Goal: Information Seeking & Learning: Learn about a topic

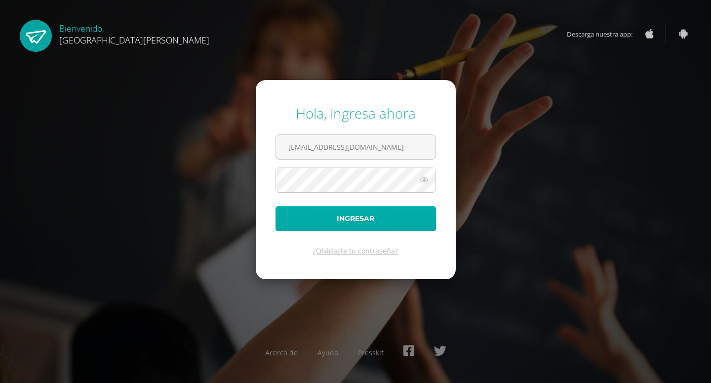
type input "[EMAIL_ADDRESS][DOMAIN_NAME]"
click at [401, 218] on button "Ingresar" at bounding box center [355, 218] width 160 height 25
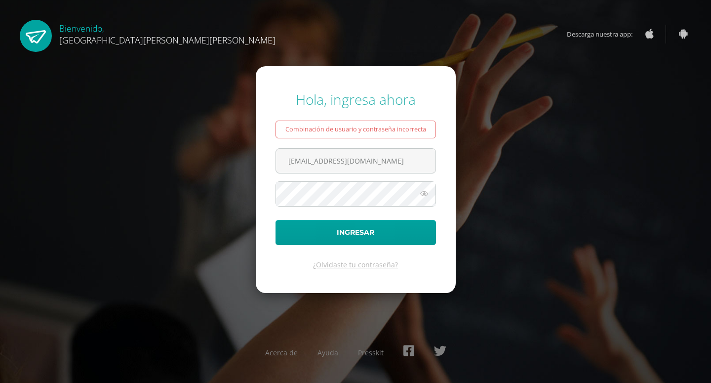
click at [421, 196] on icon at bounding box center [424, 194] width 13 height 12
click at [369, 161] on input "josepvivar@gmail.com" at bounding box center [355, 161] width 159 height 24
type input "j"
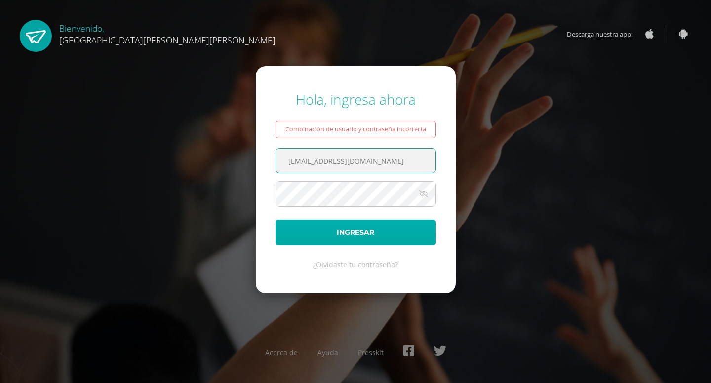
type input "2020032@fatima.edoo.gt"
click at [368, 228] on button "Ingresar" at bounding box center [355, 232] width 160 height 25
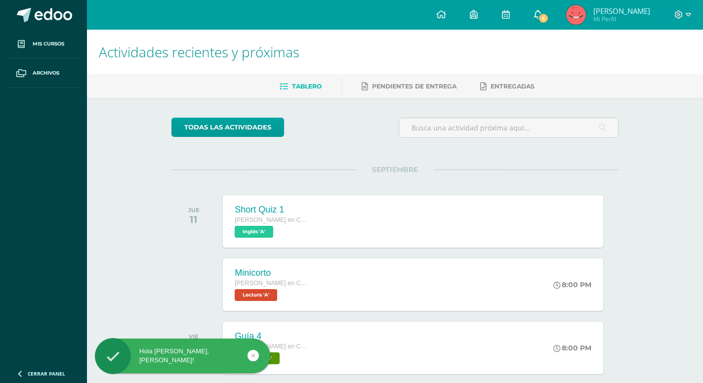
click at [546, 16] on span "5" at bounding box center [543, 18] width 11 height 11
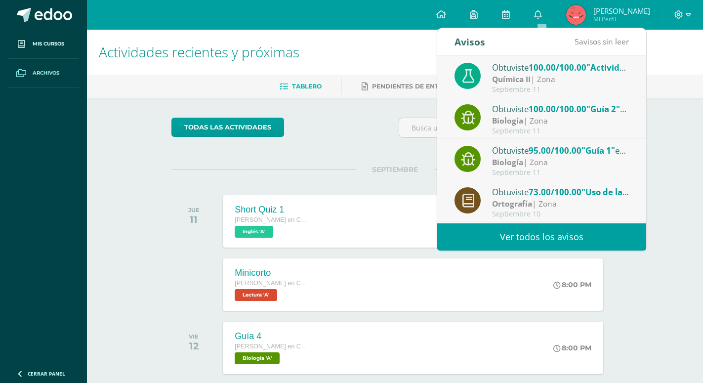
click at [47, 74] on span "Archivos" at bounding box center [46, 73] width 27 height 8
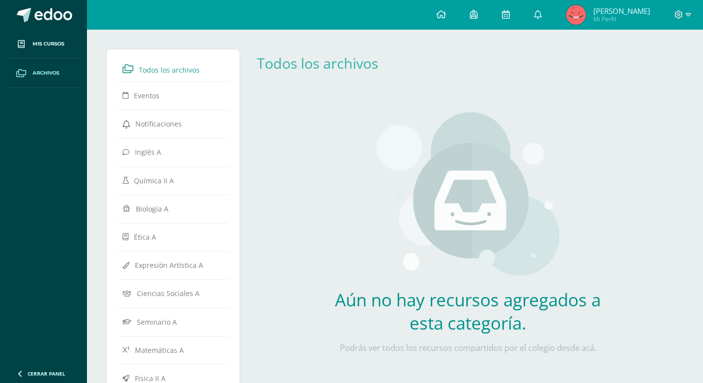
scroll to position [243, 0]
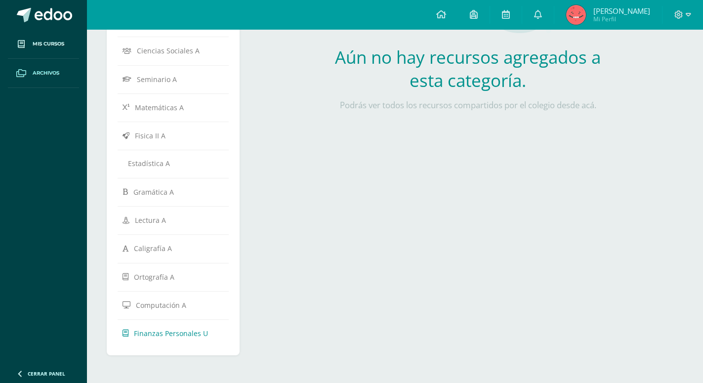
click at [157, 334] on span "Finanzas Personales U" at bounding box center [171, 332] width 74 height 9
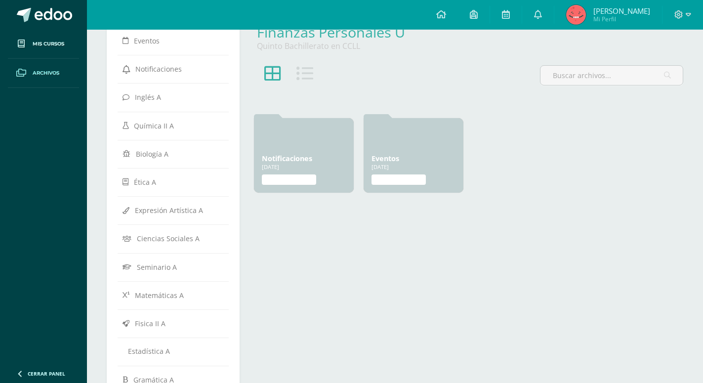
scroll to position [42, 0]
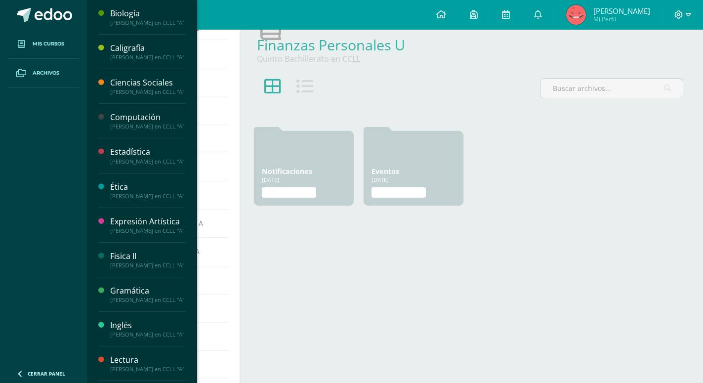
click at [41, 38] on link "Mis cursos" at bounding box center [43, 44] width 71 height 29
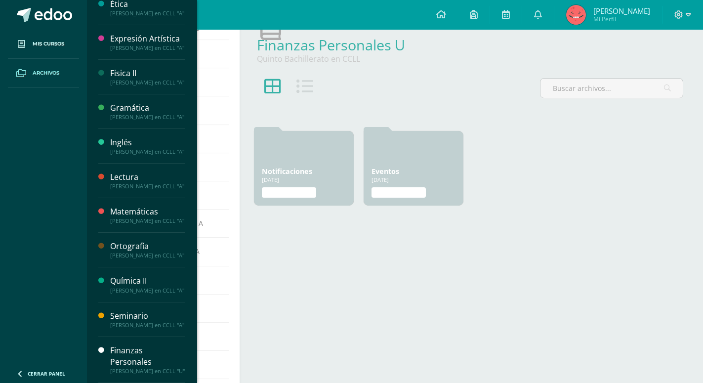
scroll to position [281, 0]
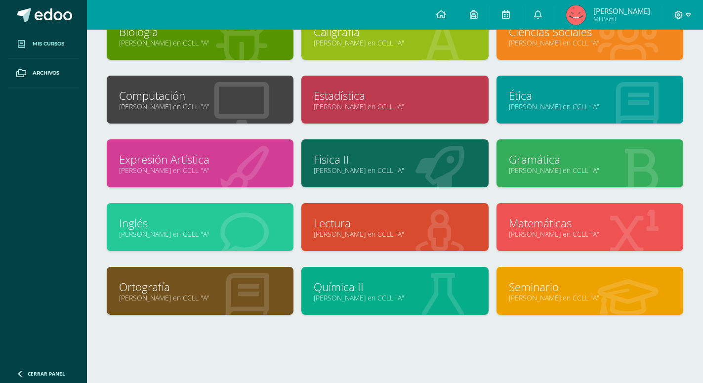
scroll to position [83, 0]
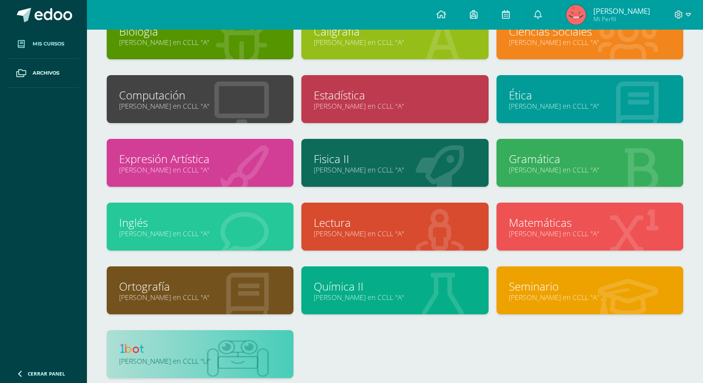
click at [226, 352] on link at bounding box center [200, 349] width 162 height 15
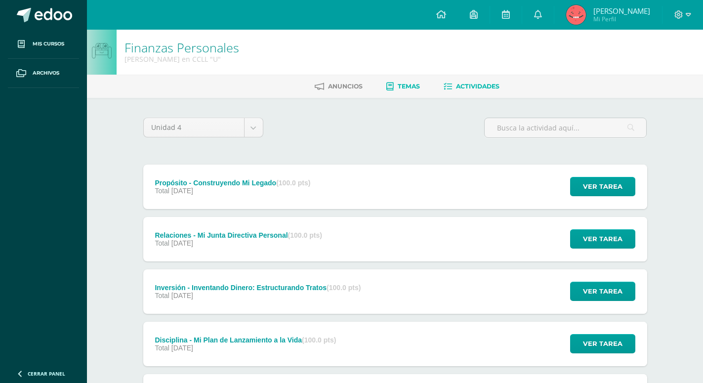
click at [403, 90] on span "Temas" at bounding box center [408, 85] width 22 height 7
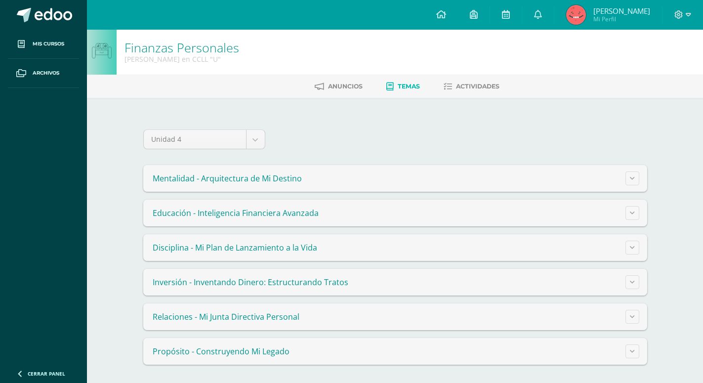
click at [218, 252] on span "Disciplina - Mi Plan de Lanzamiento a la Vida" at bounding box center [235, 247] width 164 height 11
click at [638, 249] on button at bounding box center [632, 247] width 14 height 14
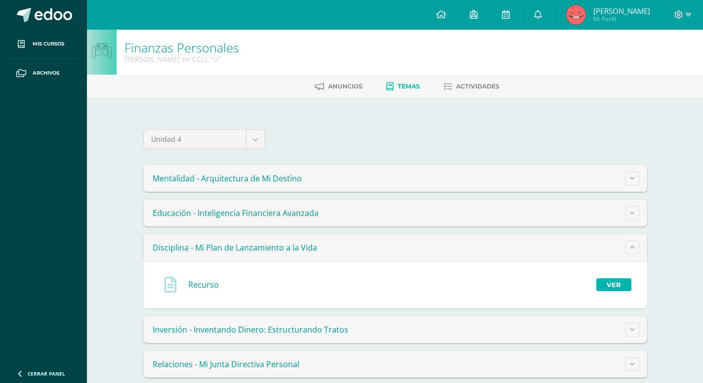
click at [613, 283] on link "Ver" at bounding box center [613, 284] width 35 height 13
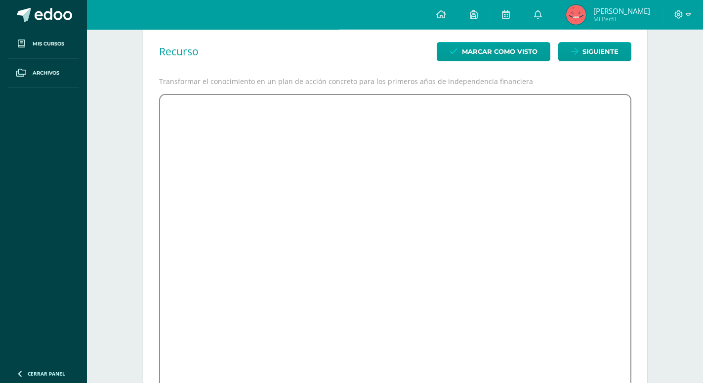
scroll to position [101, 0]
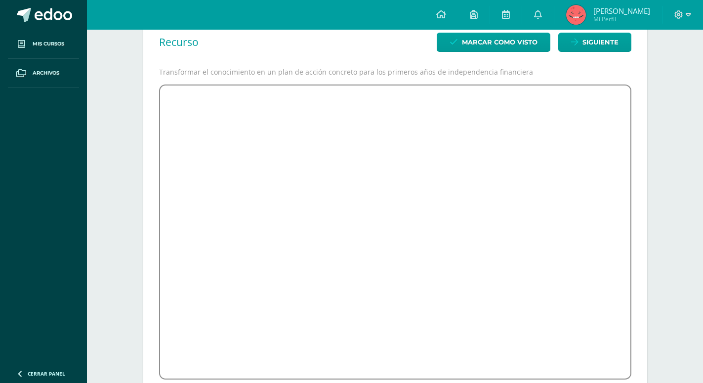
drag, startPoint x: 691, startPoint y: 16, endPoint x: 677, endPoint y: 41, distance: 28.3
click at [691, 16] on div at bounding box center [682, 15] width 40 height 30
click at [690, 15] on icon at bounding box center [687, 14] width 5 height 9
click at [664, 70] on span "Cerrar sesión" at bounding box center [656, 67] width 44 height 9
